Goal: Navigation & Orientation: Find specific page/section

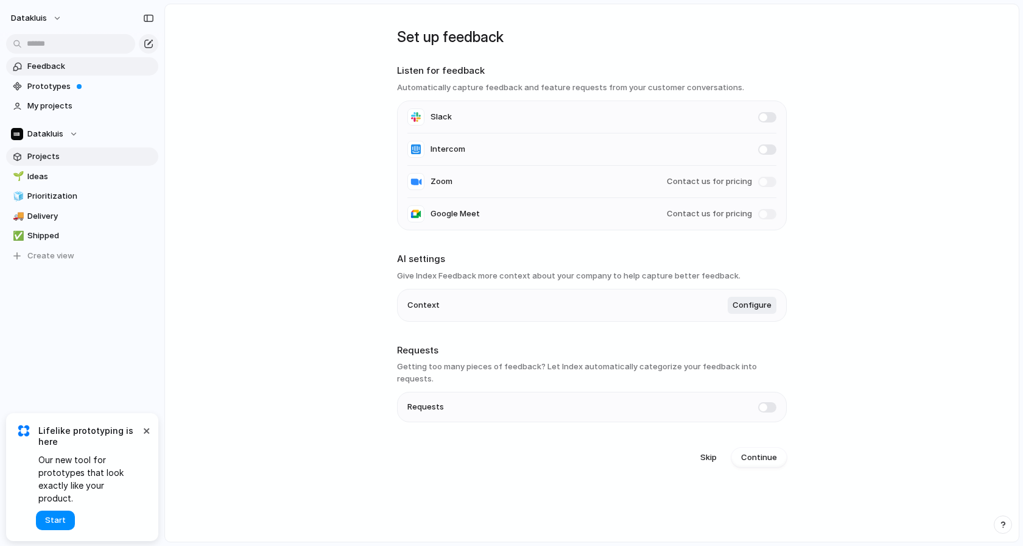
click at [46, 154] on span "Projects" at bounding box center [90, 156] width 127 height 12
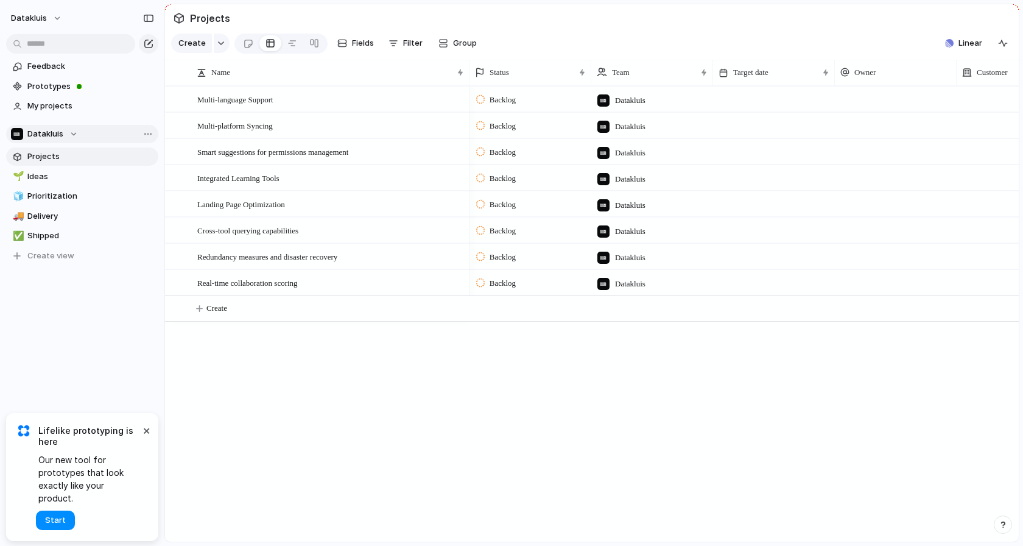
click at [64, 136] on div "Datakluis" at bounding box center [44, 134] width 67 height 12
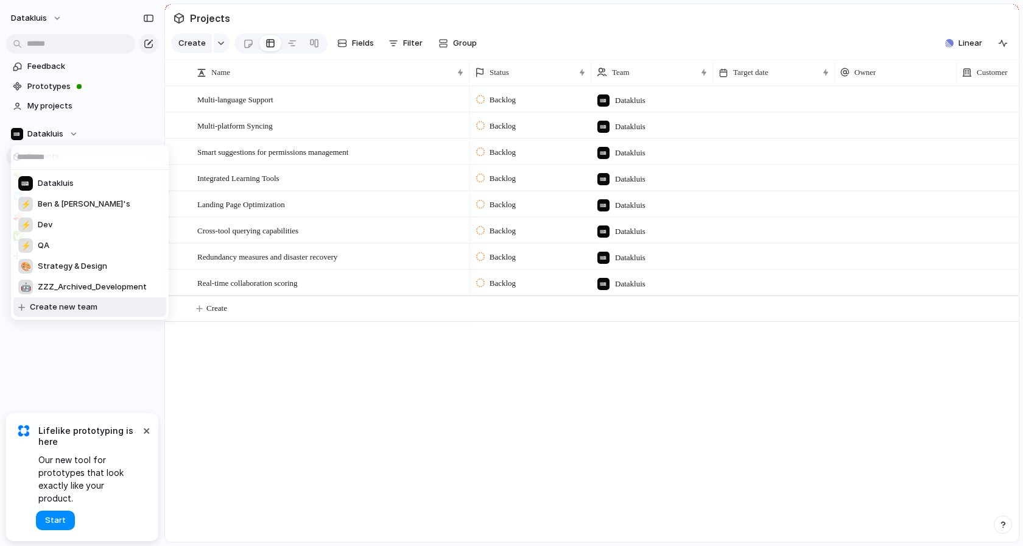
click at [191, 359] on div "Datakluis ⚡ [PERSON_NAME] & [PERSON_NAME]'s ⚡ Dev ⚡ QA 🎨 Strategy & Design 🤖 ZZ…" at bounding box center [511, 273] width 1023 height 546
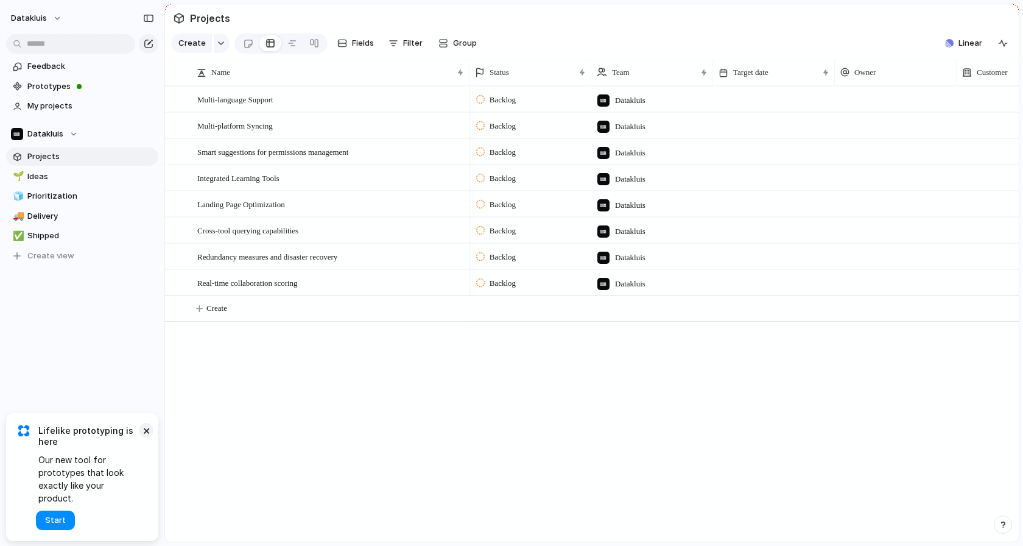
click at [144, 437] on button "×" at bounding box center [146, 430] width 15 height 15
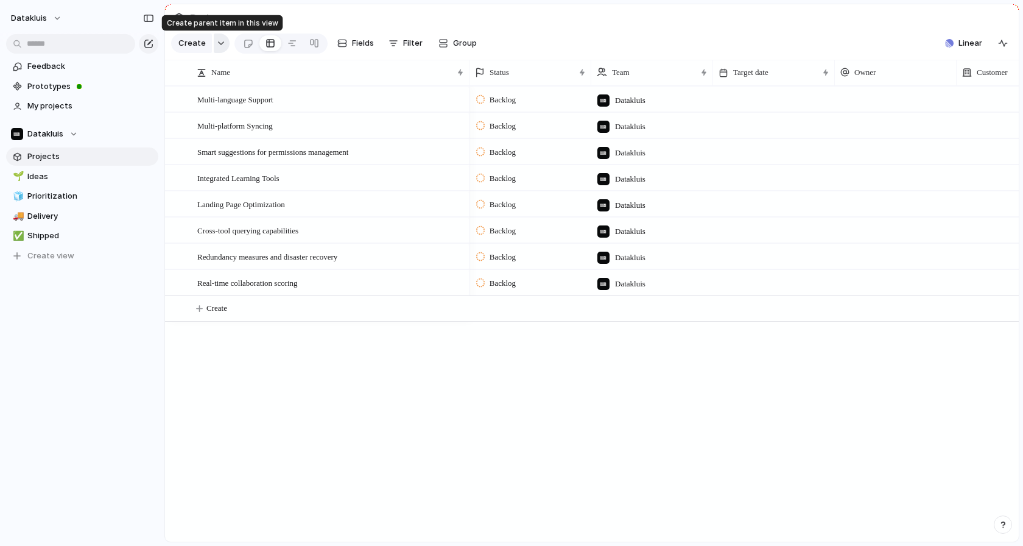
click at [220, 46] on div "button" at bounding box center [221, 43] width 9 height 5
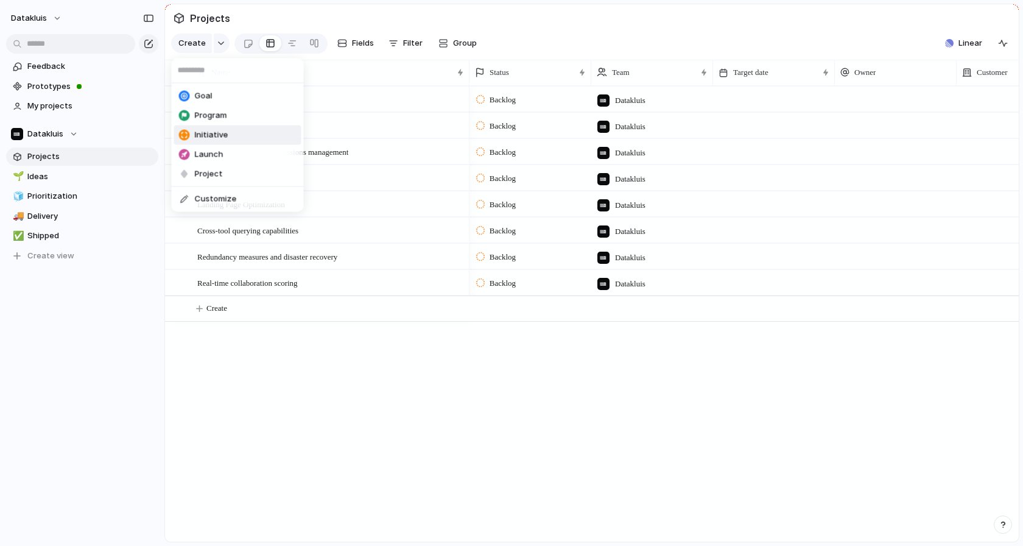
click at [219, 141] on span "Initiative" at bounding box center [211, 135] width 33 height 12
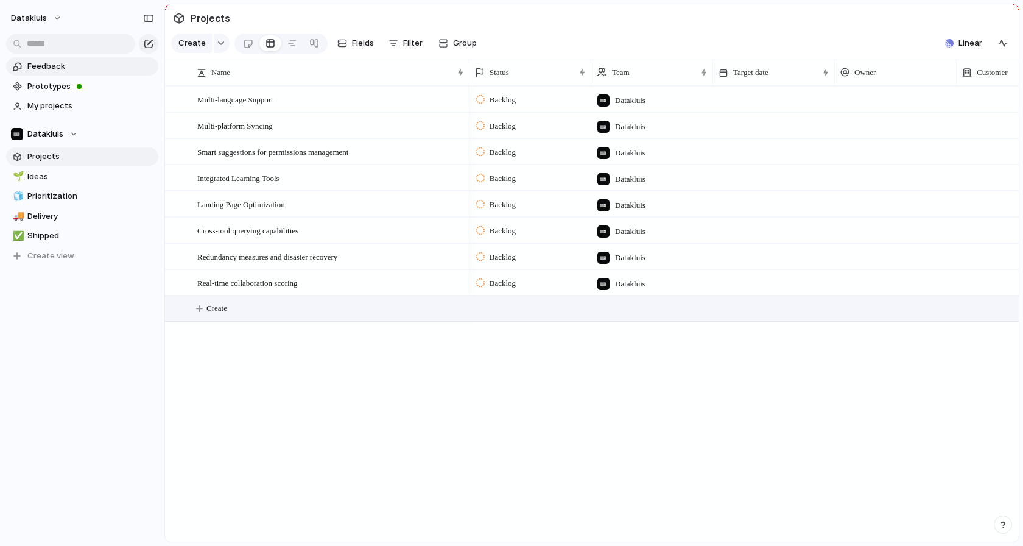
click at [41, 65] on span "Feedback" at bounding box center [90, 66] width 127 height 12
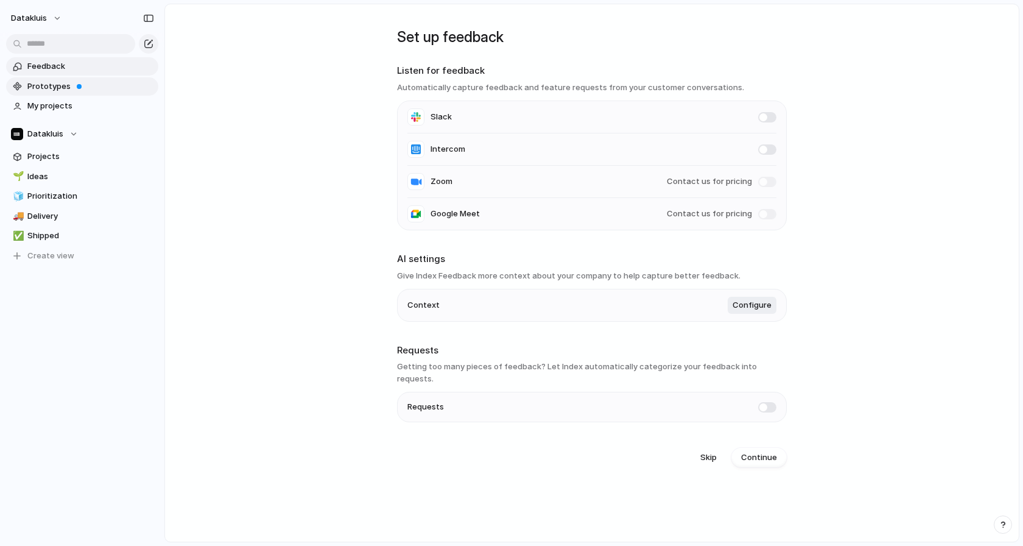
click at [41, 84] on span "Prototypes" at bounding box center [90, 86] width 127 height 12
click at [29, 136] on span "Datakluis" at bounding box center [45, 134] width 36 height 12
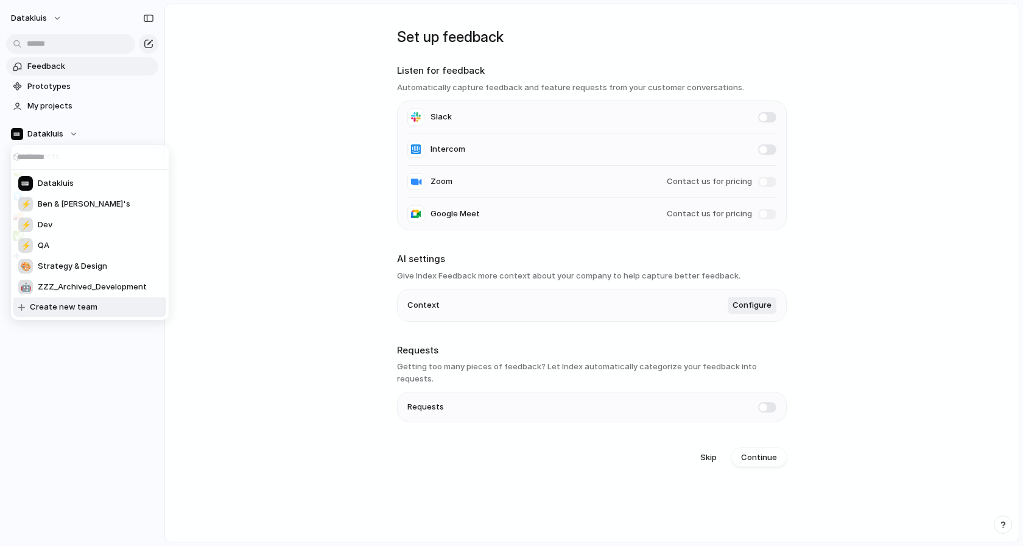
click at [42, 374] on div "Datakluis ⚡ [PERSON_NAME] & [PERSON_NAME]'s ⚡ Dev ⚡ QA 🎨 Strategy & Design 🤖 ZZ…" at bounding box center [511, 273] width 1023 height 546
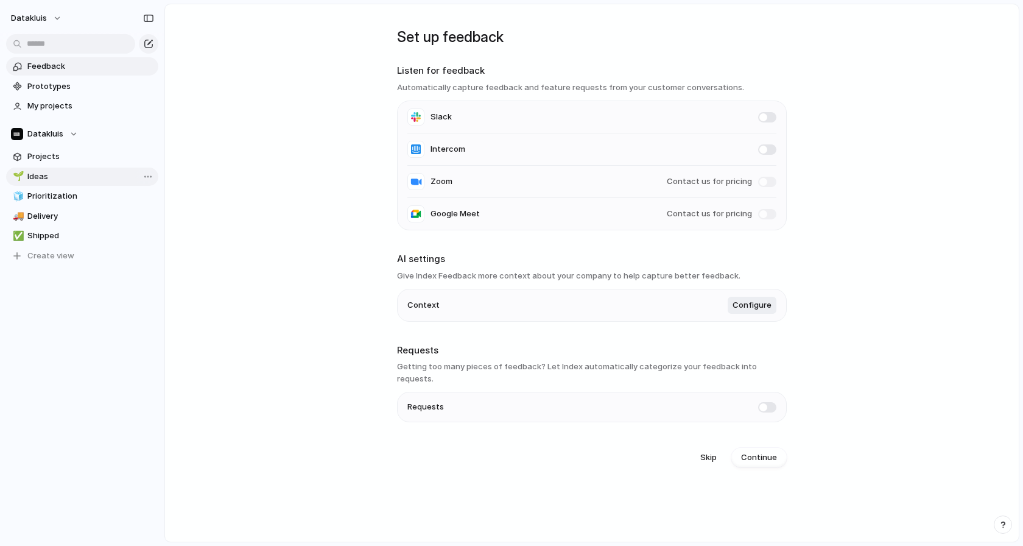
click at [43, 175] on span "Ideas" at bounding box center [90, 177] width 127 height 12
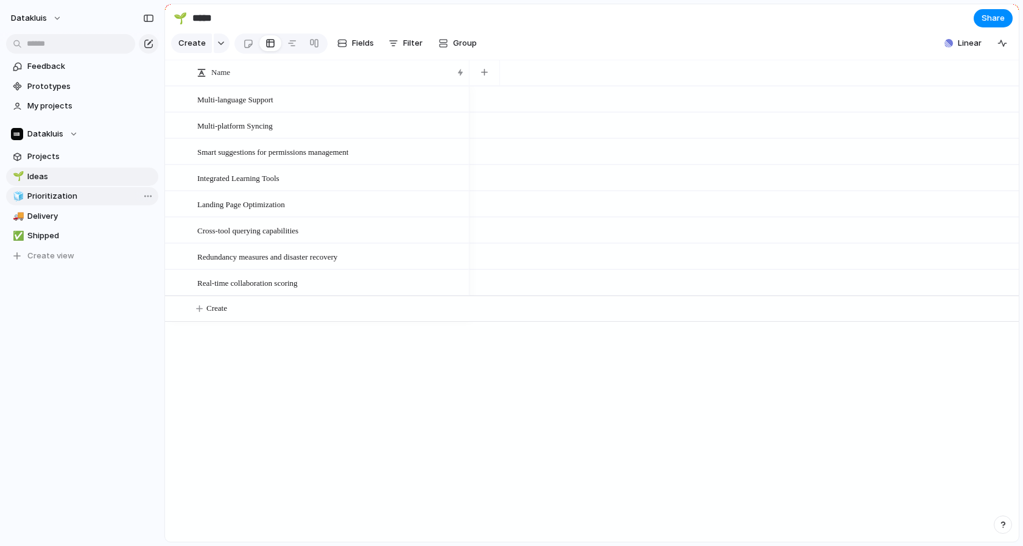
click at [43, 191] on span "Prioritization" at bounding box center [90, 196] width 127 height 12
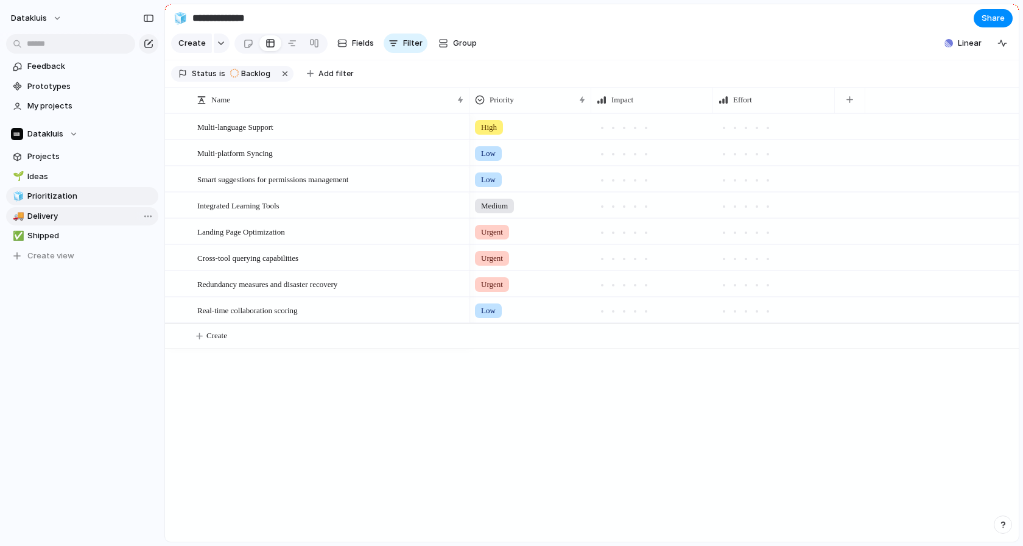
click at [43, 210] on span "Delivery" at bounding box center [90, 216] width 127 height 12
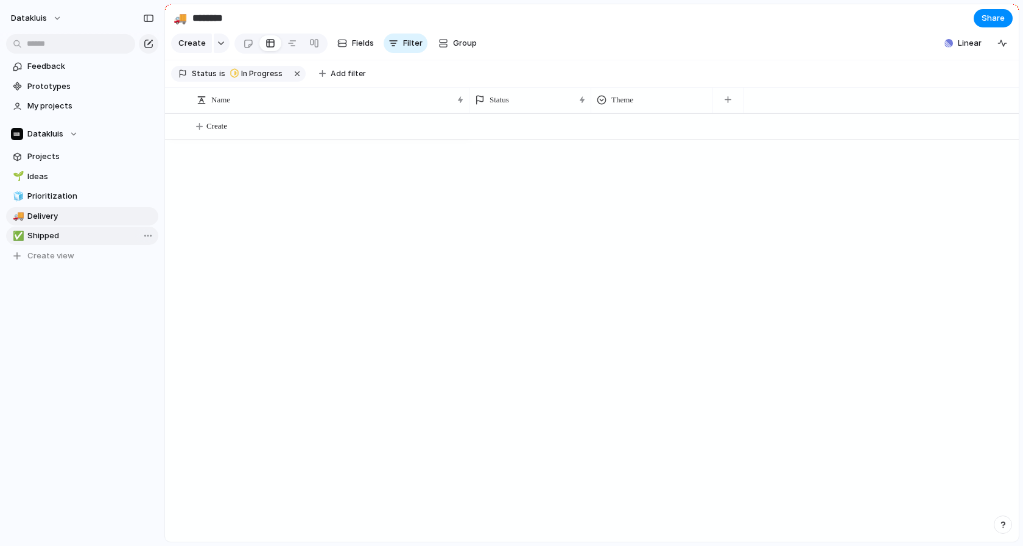
click at [41, 234] on span "Shipped" at bounding box center [90, 236] width 127 height 12
type input "*******"
click at [54, 15] on button "Datakluis" at bounding box center [36, 18] width 63 height 19
click at [51, 44] on span "Settings" at bounding box center [44, 46] width 33 height 12
click at [970, 44] on span "Linear" at bounding box center [970, 43] width 24 height 12
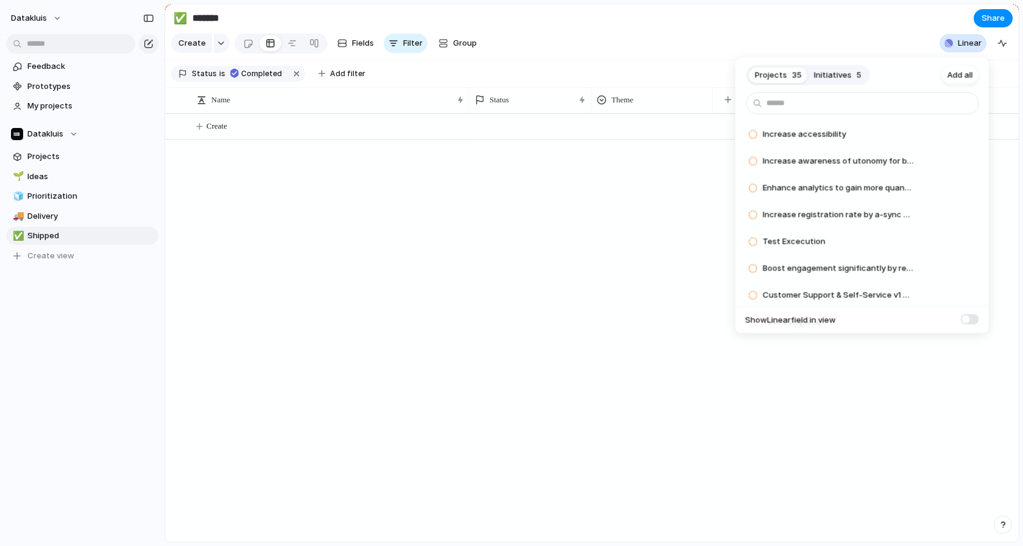
click at [844, 70] on span "Initiatives" at bounding box center [833, 75] width 38 height 12
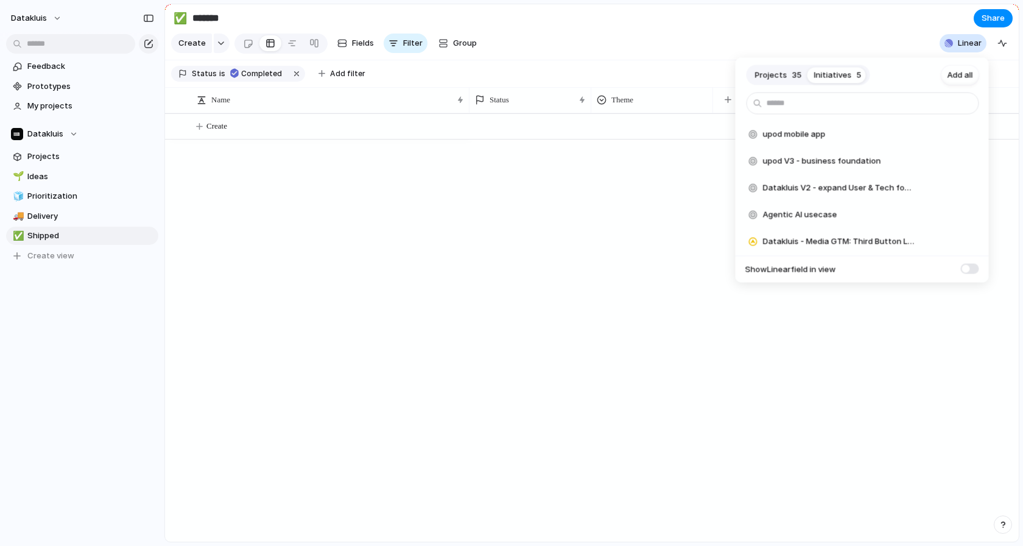
click at [431, 228] on div "Projects 35 Initiatives 5 Add all upod mobile app Add upod V3 - business founda…" at bounding box center [511, 273] width 1023 height 546
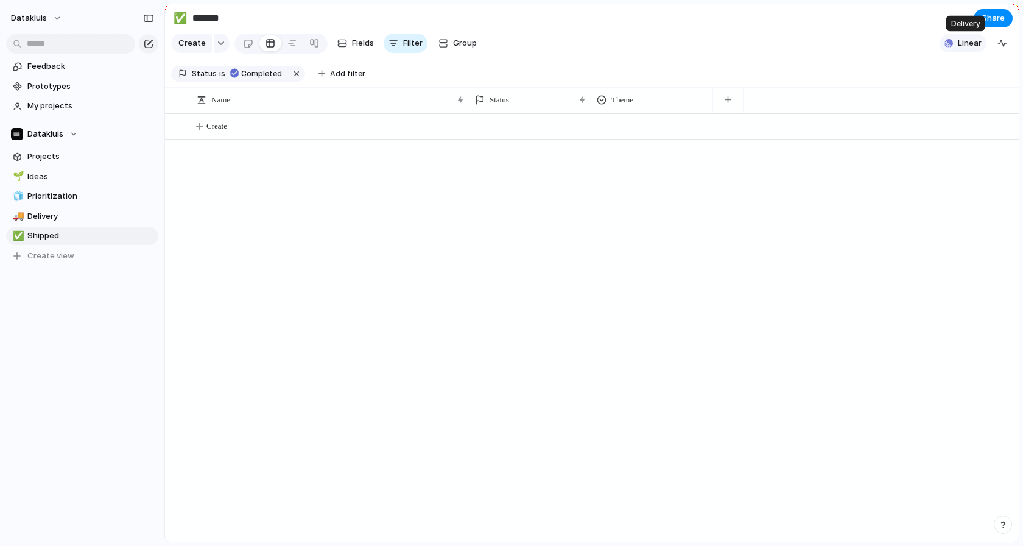
click at [970, 46] on span "Linear" at bounding box center [970, 43] width 24 height 12
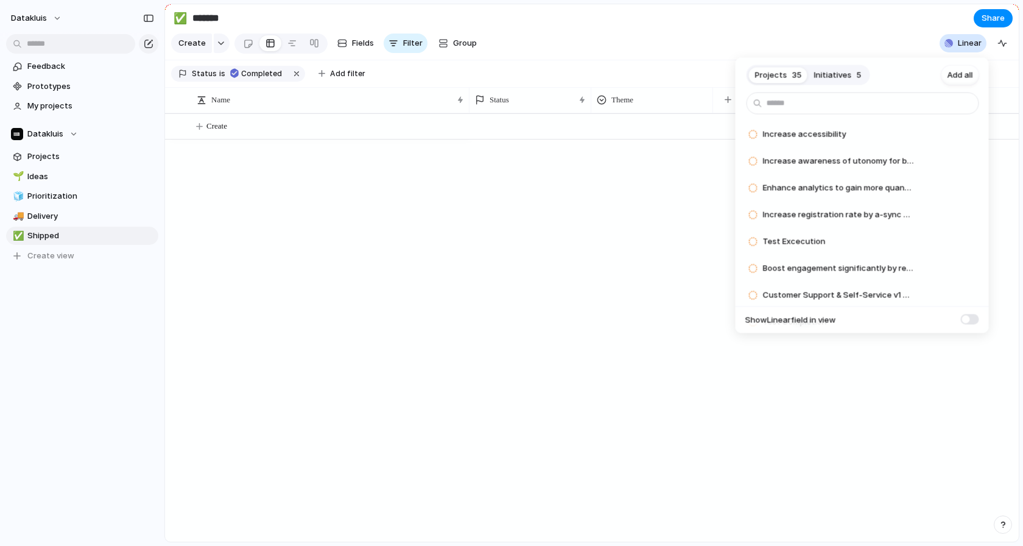
click at [844, 75] on span "Initiatives" at bounding box center [833, 75] width 38 height 12
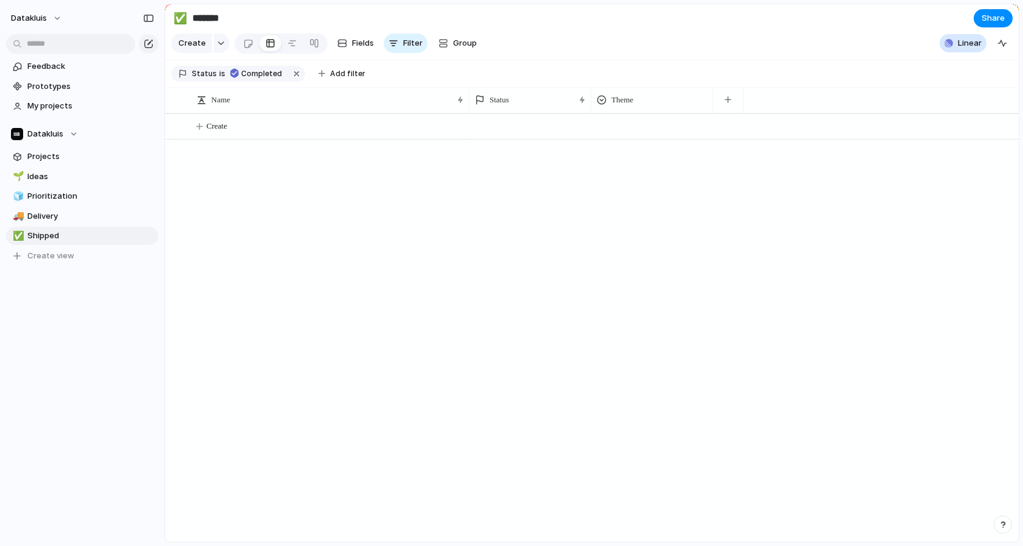
click at [780, 331] on div "Projects 35 Initiatives 5 Add all upod mobile app Add upod V3 - business founda…" at bounding box center [511, 273] width 1023 height 546
click at [55, 82] on span "Prototypes" at bounding box center [90, 86] width 127 height 12
click at [77, 154] on span "Projects" at bounding box center [90, 156] width 127 height 12
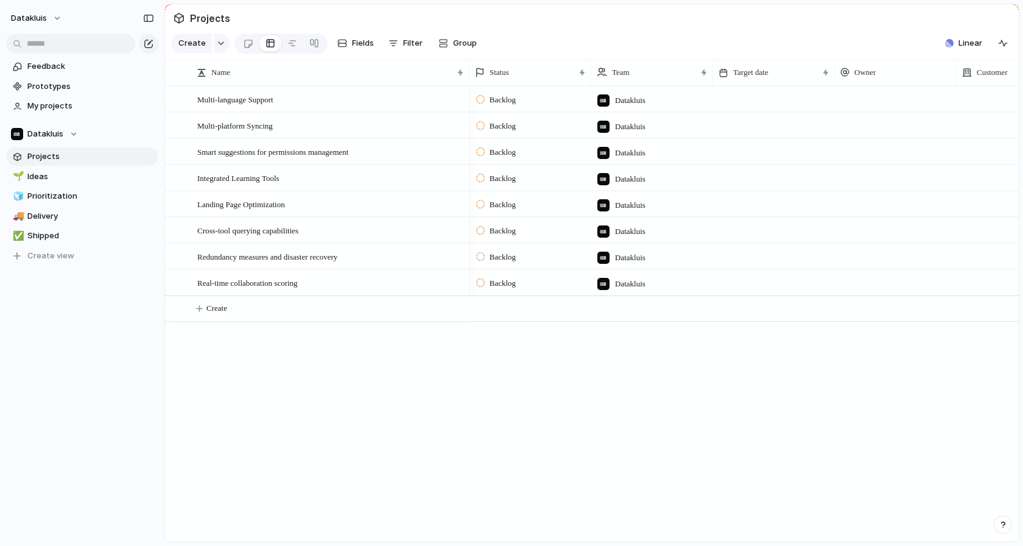
click at [54, 161] on span "Projects" at bounding box center [90, 156] width 127 height 12
click at [40, 174] on span "Ideas" at bounding box center [90, 177] width 127 height 12
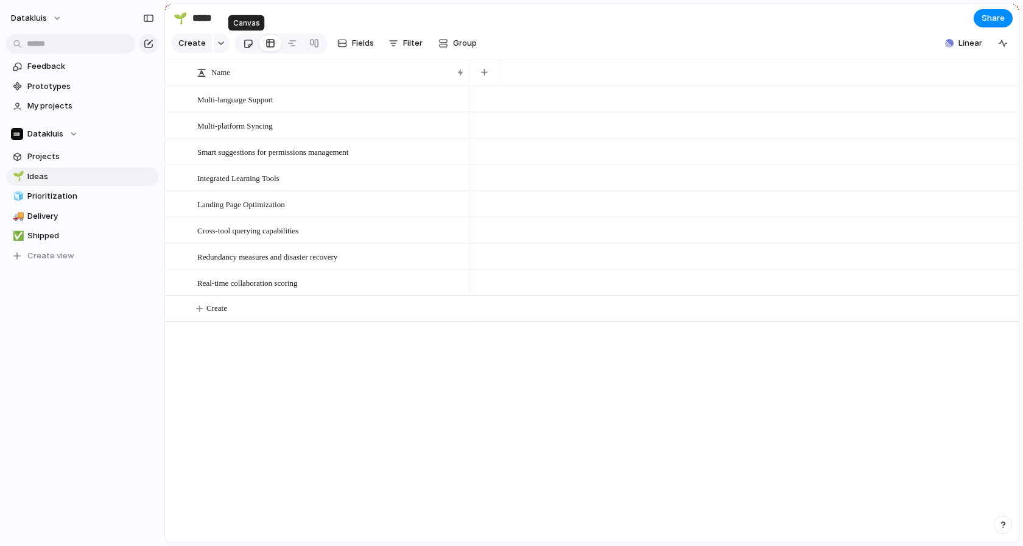
click at [253, 43] on link at bounding box center [248, 42] width 23 height 19
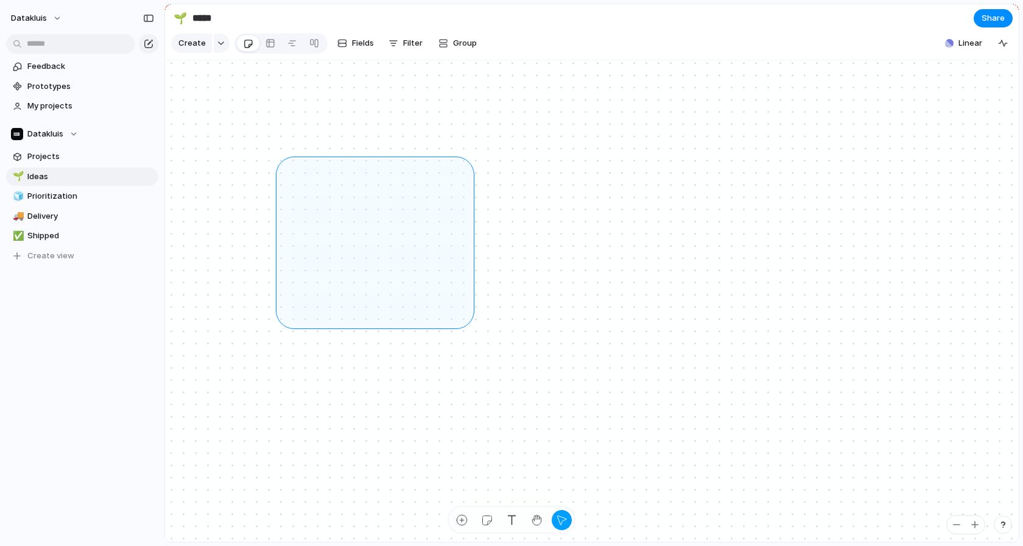
drag, startPoint x: 283, startPoint y: 164, endPoint x: 478, endPoint y: 335, distance: 259.4
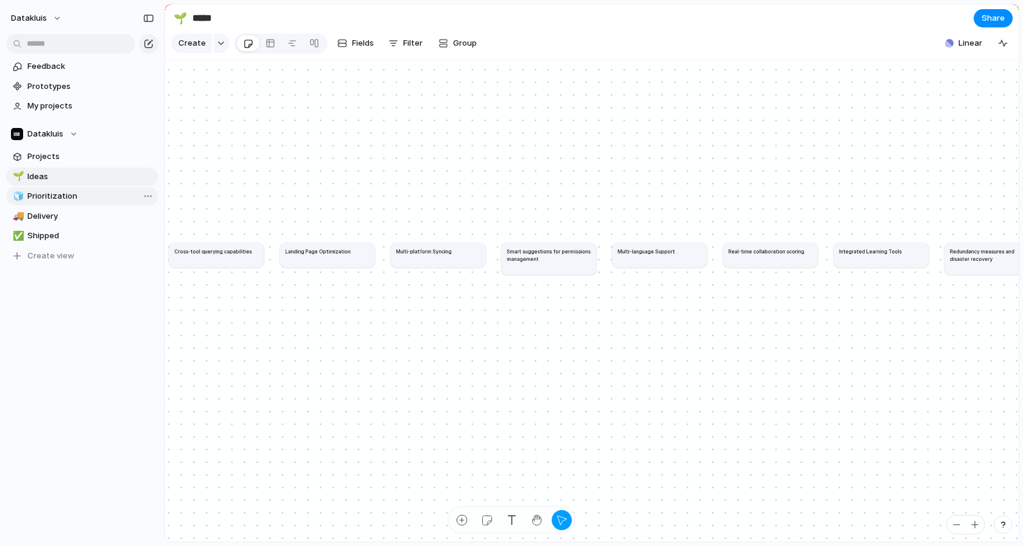
click at [64, 194] on span "Prioritization" at bounding box center [90, 196] width 127 height 12
type input "**********"
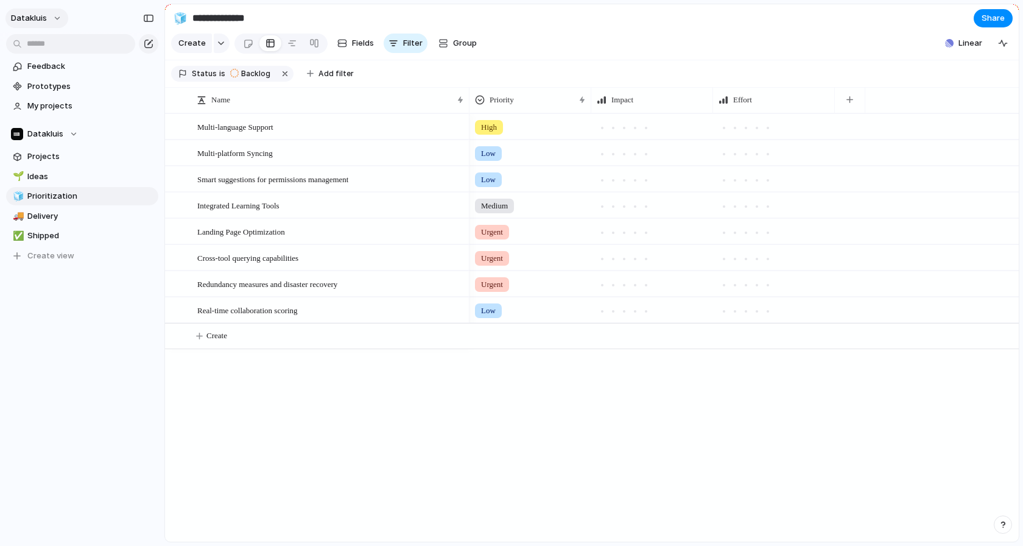
click at [46, 23] on span "Datakluis" at bounding box center [29, 18] width 36 height 12
click at [39, 107] on span "Sign out" at bounding box center [44, 104] width 32 height 12
